Goal: Task Accomplishment & Management: Manage account settings

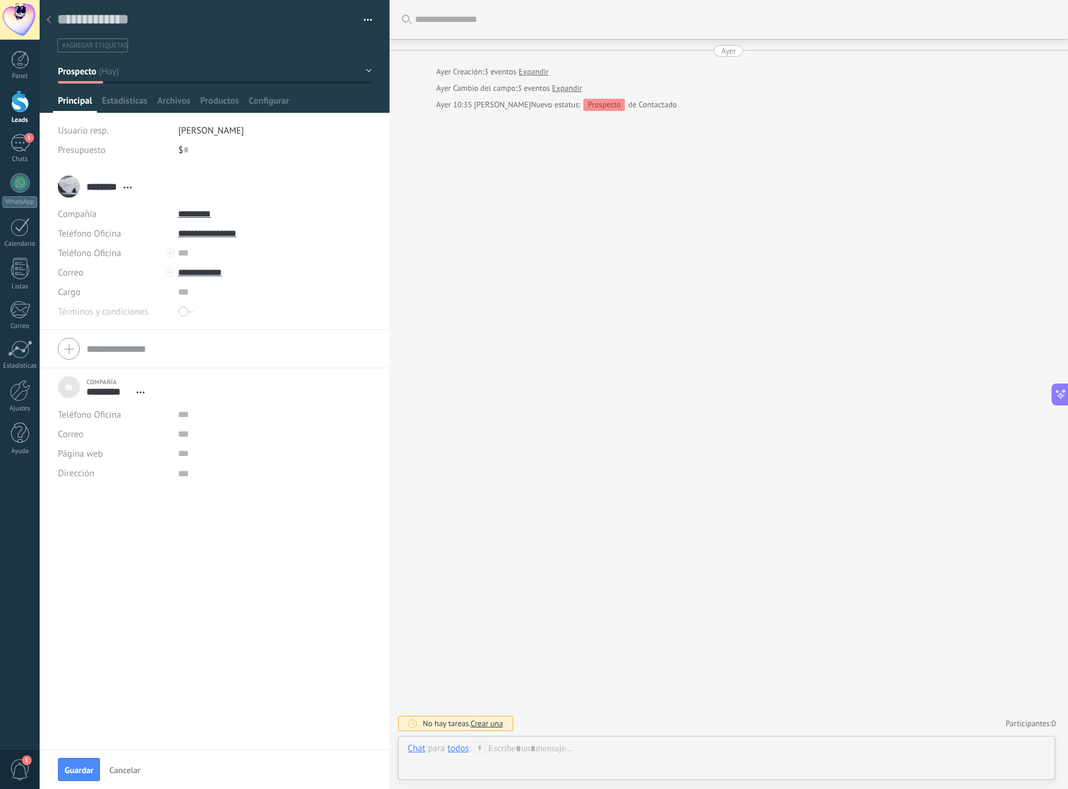
scroll to position [12, 0]
click at [24, 104] on div at bounding box center [20, 101] width 18 height 23
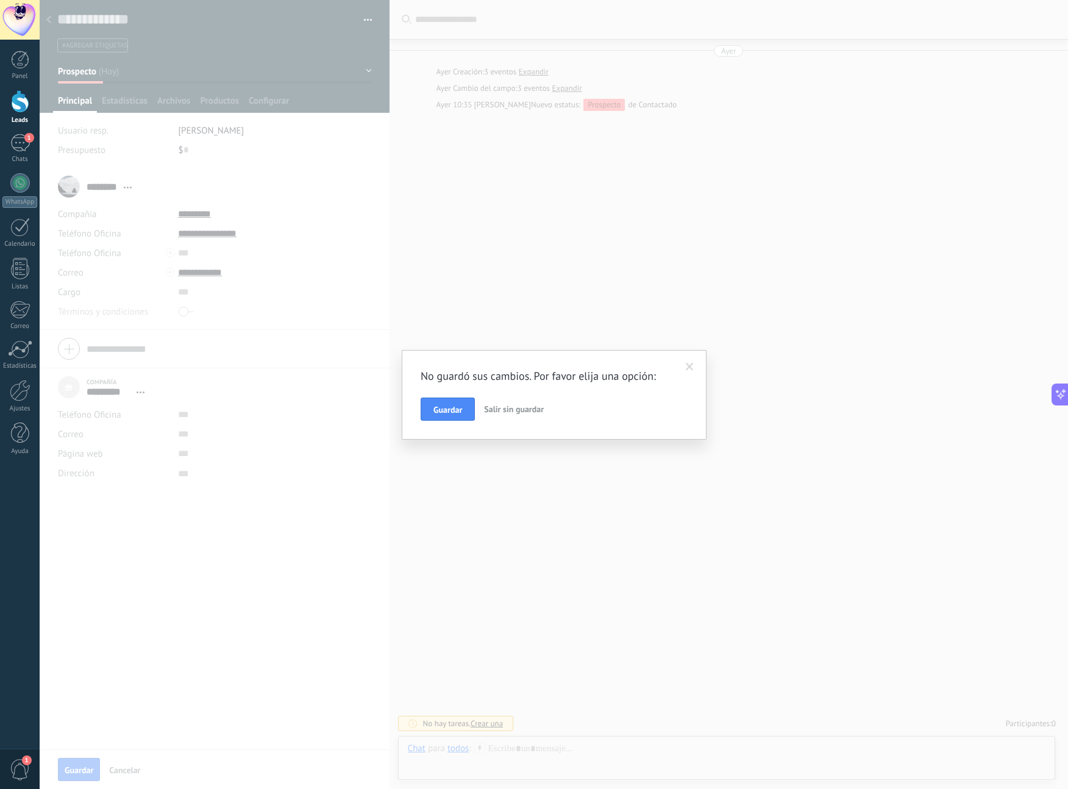
click at [690, 362] on span at bounding box center [689, 366] width 20 height 21
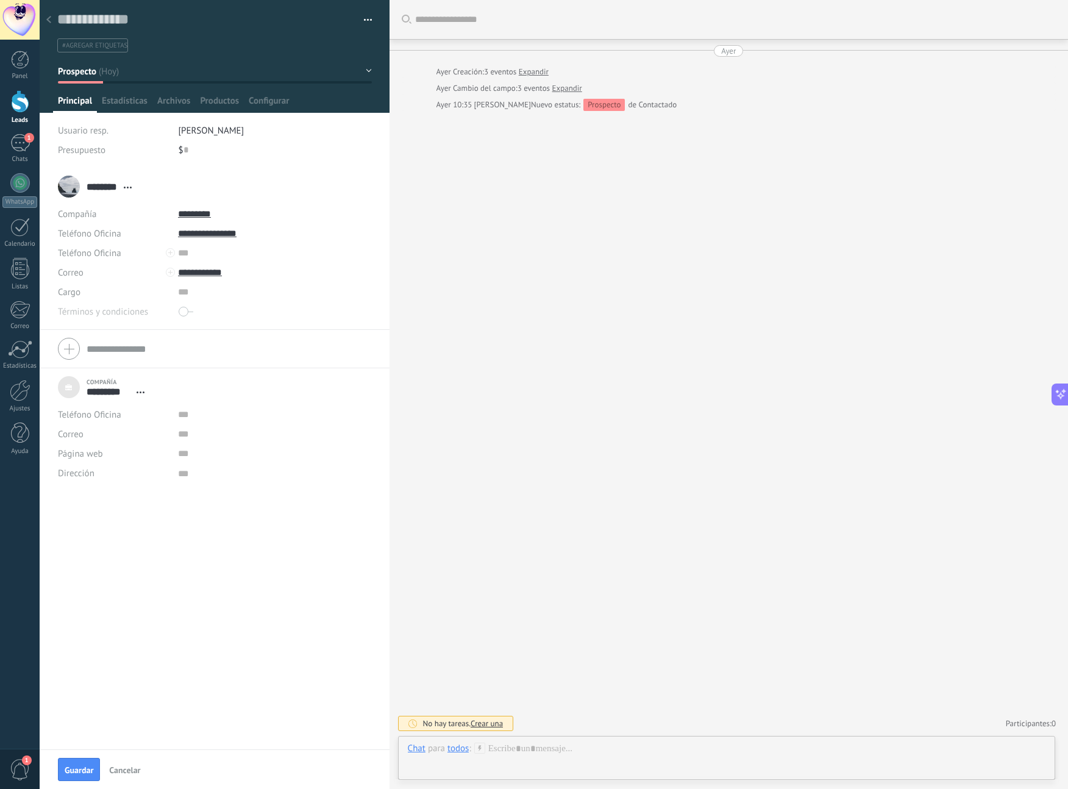
drag, startPoint x: 20, startPoint y: 99, endPoint x: 31, endPoint y: 105, distance: 12.3
click at [20, 99] on div at bounding box center [20, 101] width 18 height 23
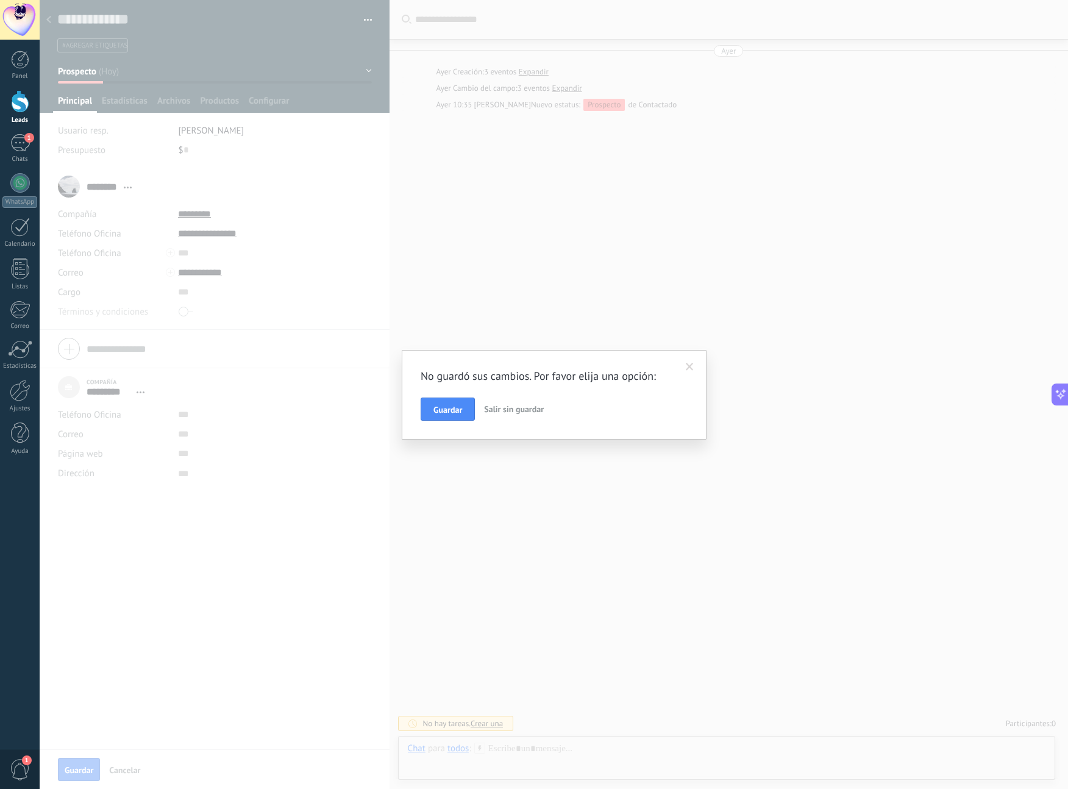
click at [523, 408] on span "Salir sin guardar" at bounding box center [514, 408] width 60 height 11
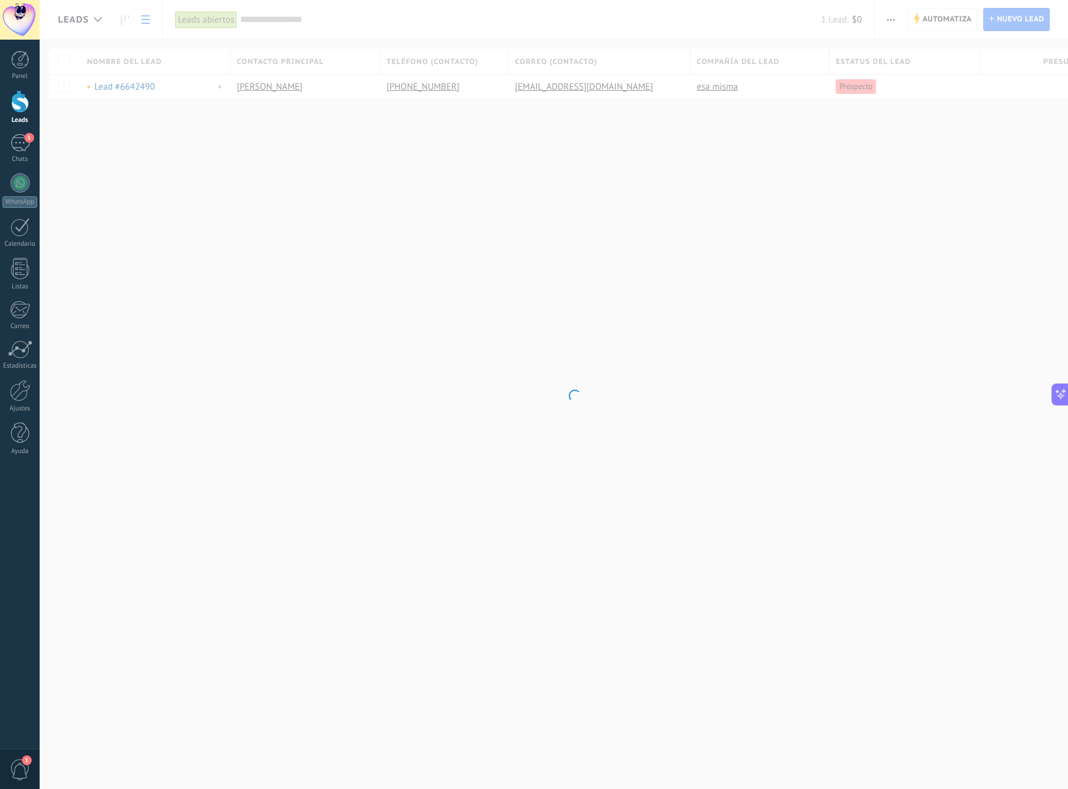
click at [62, 86] on body ".abccls-1,.abccls-2{fill-rule:evenodd}.abccls-2{fill:#fff} .abfcls-1{fill:none}…" at bounding box center [534, 394] width 1068 height 789
